Goal: Check status: Check status

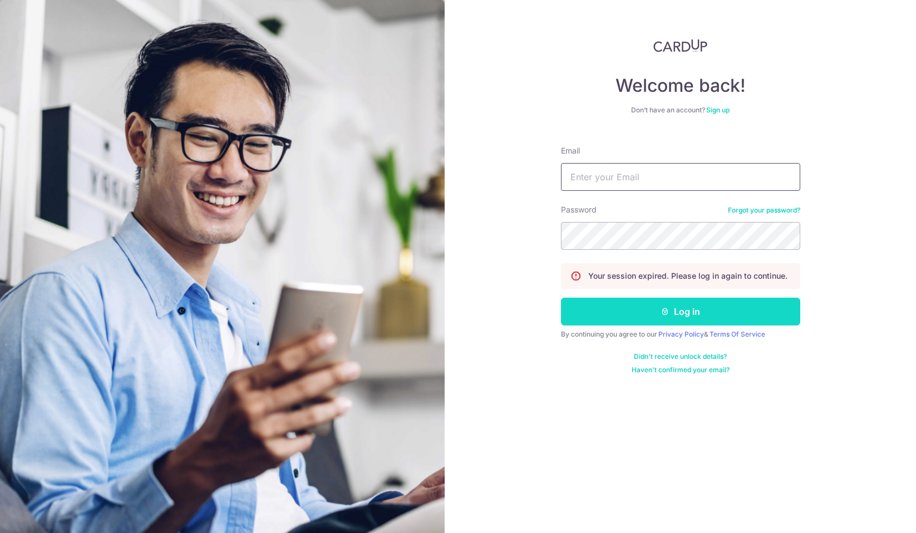
type input "[EMAIL_ADDRESS][DOMAIN_NAME]"
click at [773, 315] on button "Log in" at bounding box center [680, 312] width 239 height 28
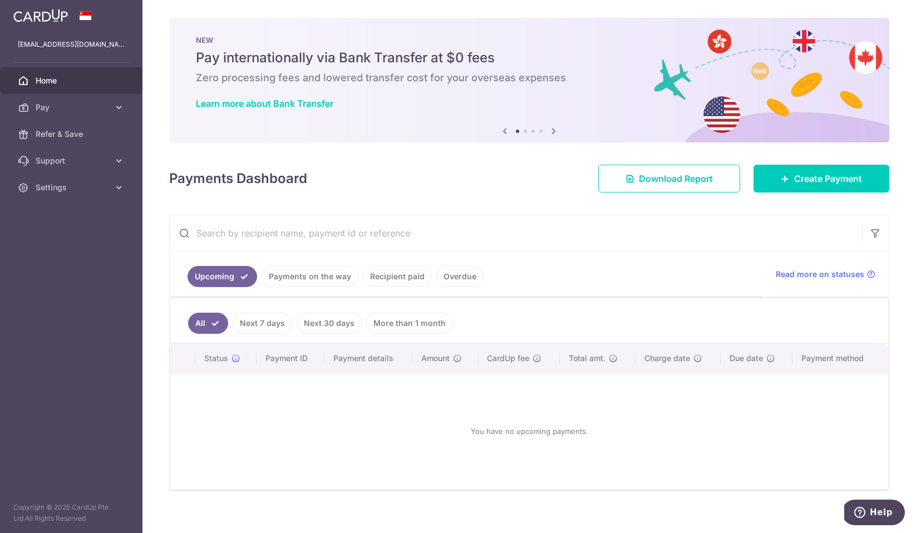
scroll to position [11, 0]
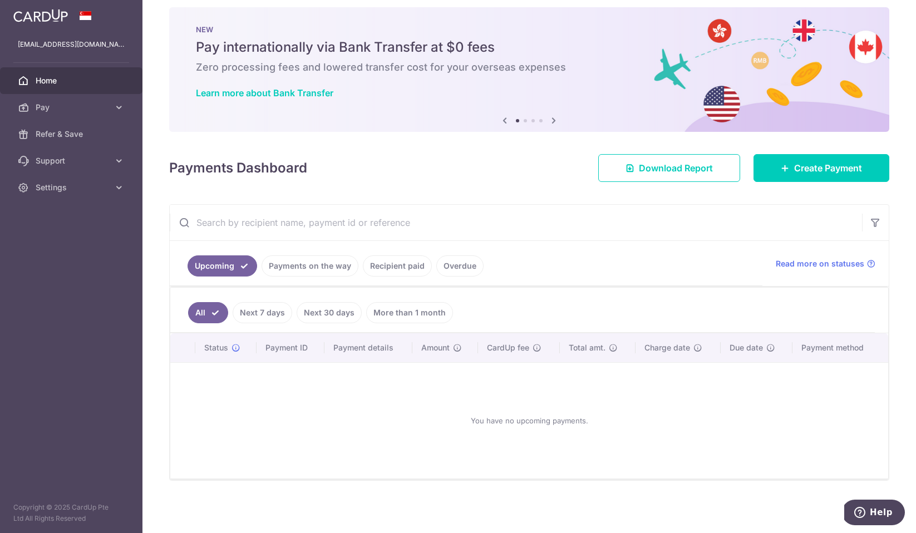
click at [315, 271] on link "Payments on the way" at bounding box center [310, 265] width 97 height 21
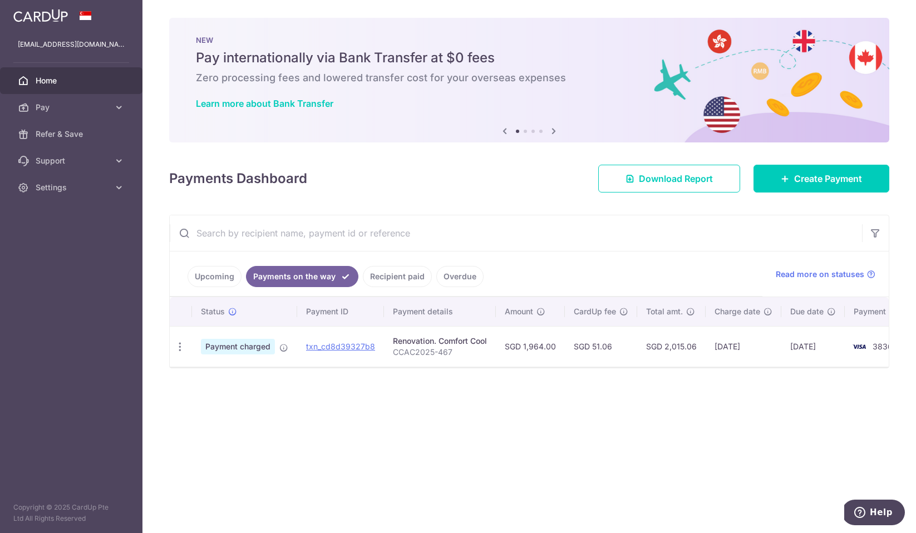
click at [398, 281] on link "Recipient paid" at bounding box center [397, 276] width 69 height 21
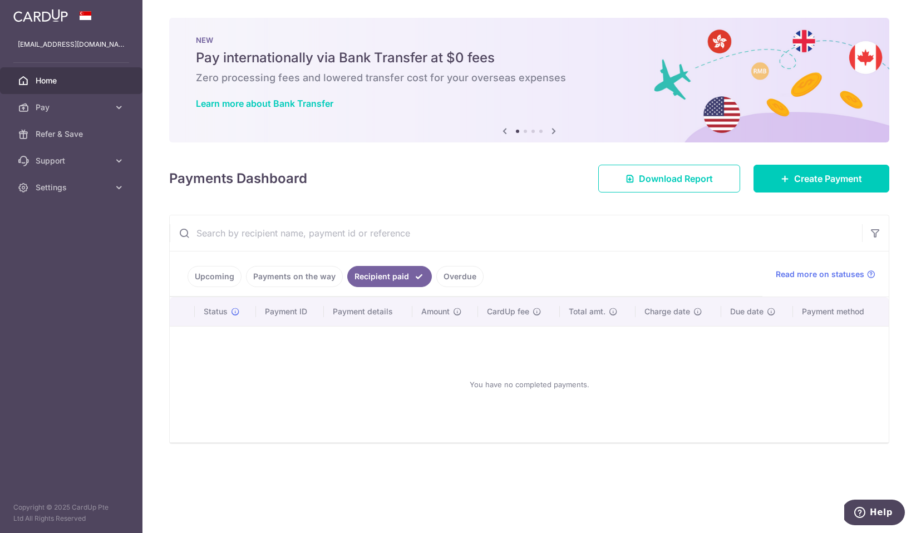
click at [314, 279] on link "Payments on the way" at bounding box center [294, 276] width 97 height 21
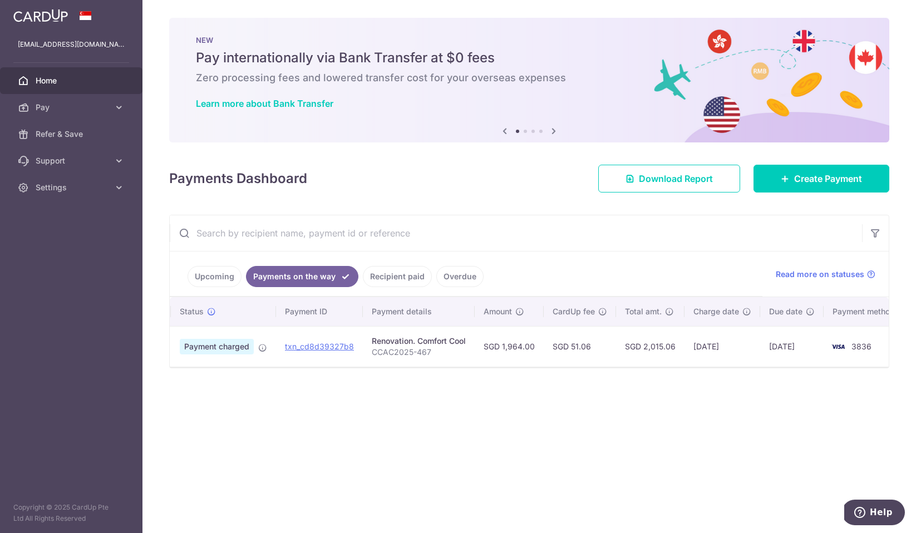
scroll to position [0, 34]
